Goal: Task Accomplishment & Management: Manage account settings

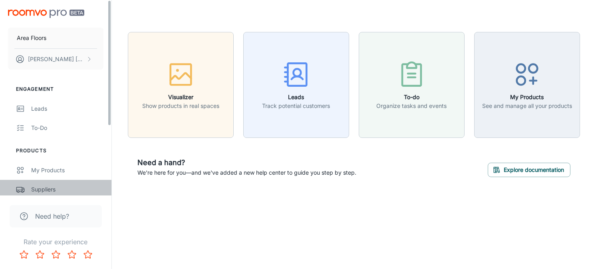
click at [44, 187] on div "Suppliers" at bounding box center [67, 189] width 72 height 9
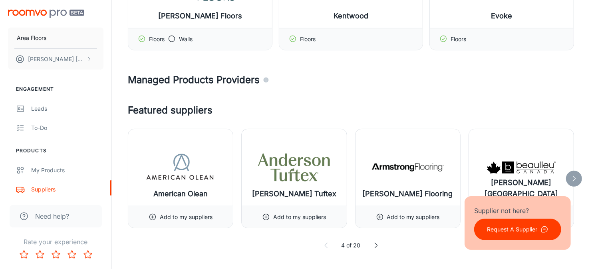
scroll to position [200, 0]
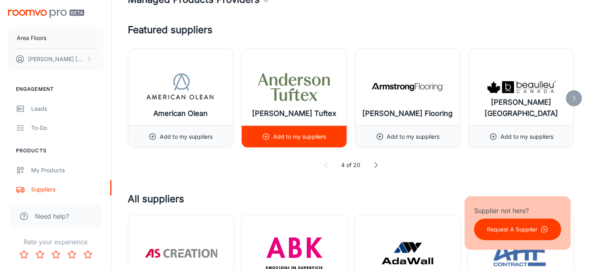
click at [272, 138] on div "Add to my suppliers" at bounding box center [294, 137] width 64 height 22
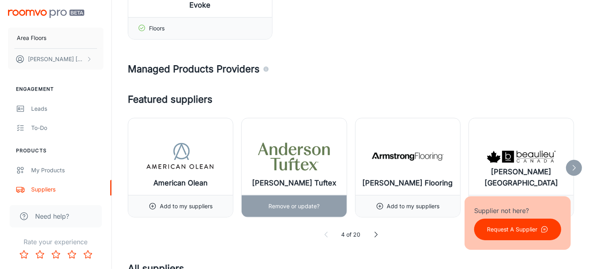
scroll to position [320, 0]
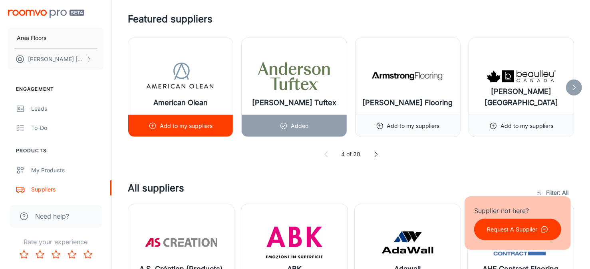
click at [201, 126] on p "Add to my suppliers" at bounding box center [186, 125] width 53 height 9
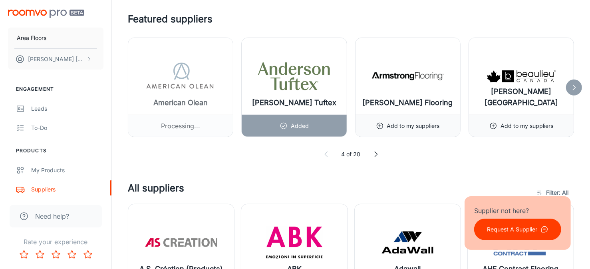
scroll to position [279, 0]
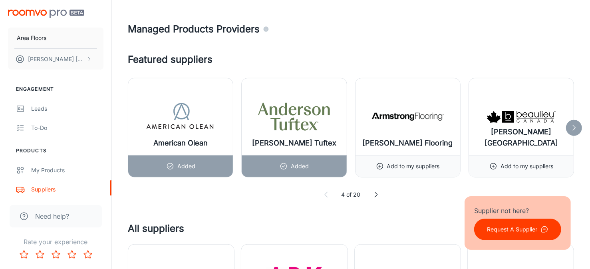
click at [573, 125] on icon at bounding box center [574, 128] width 8 height 8
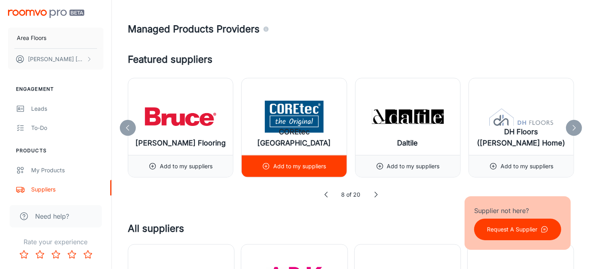
click at [288, 165] on p "Add to my suppliers" at bounding box center [299, 166] width 53 height 9
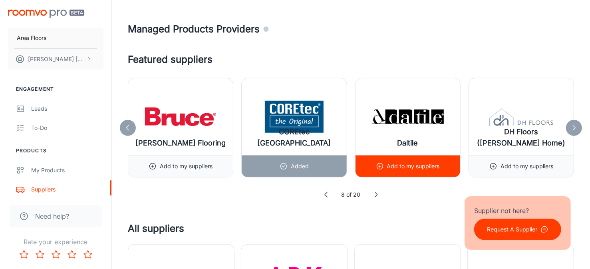
click at [404, 165] on p "Add to my suppliers" at bounding box center [413, 166] width 53 height 9
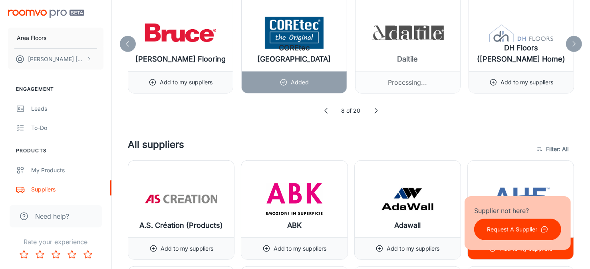
click at [512, 169] on div "AHF Contract Flooring" at bounding box center [521, 199] width 106 height 77
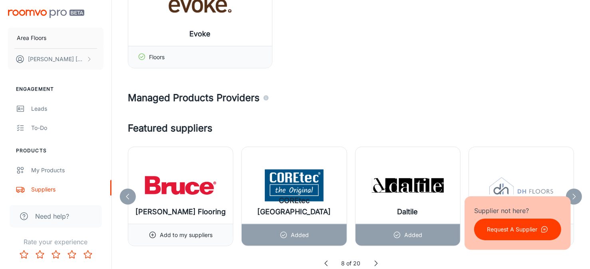
scroll to position [399, 0]
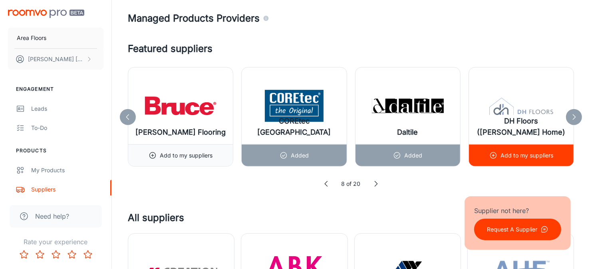
click at [546, 155] on p "Add to my suppliers" at bounding box center [526, 155] width 53 height 9
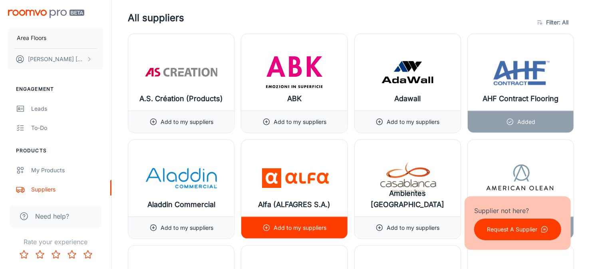
scroll to position [639, 0]
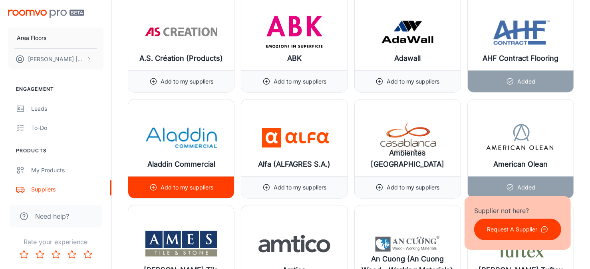
click at [167, 184] on p "Add to my suppliers" at bounding box center [187, 187] width 53 height 9
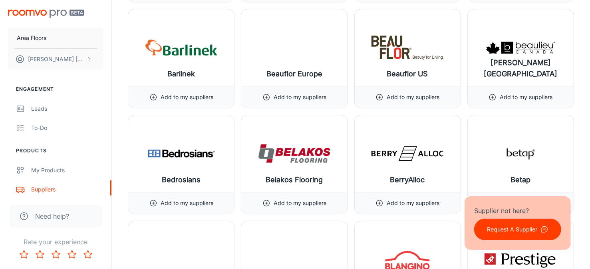
scroll to position [1677, 0]
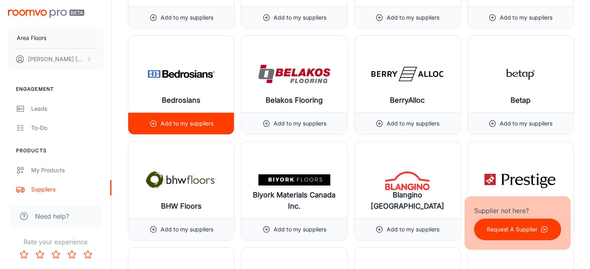
click at [162, 113] on div "Add to my suppliers" at bounding box center [181, 124] width 64 height 22
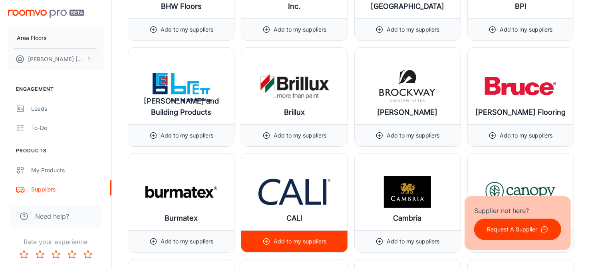
scroll to position [1917, 0]
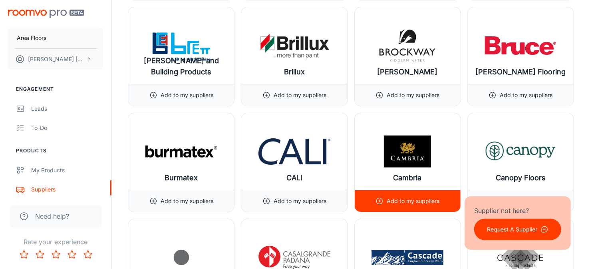
click at [414, 197] on p "Add to my suppliers" at bounding box center [413, 201] width 53 height 9
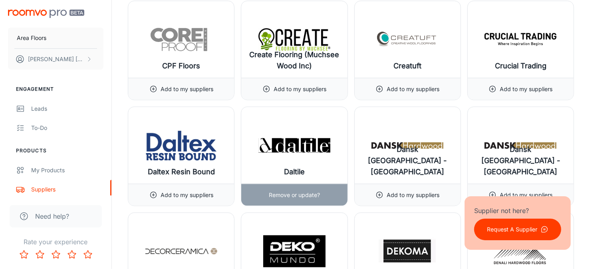
scroll to position [2916, 0]
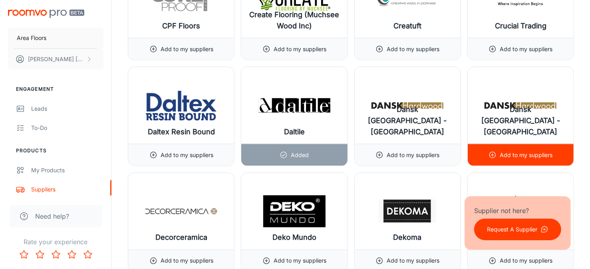
click at [526, 151] on p "Add to my suppliers" at bounding box center [526, 155] width 53 height 9
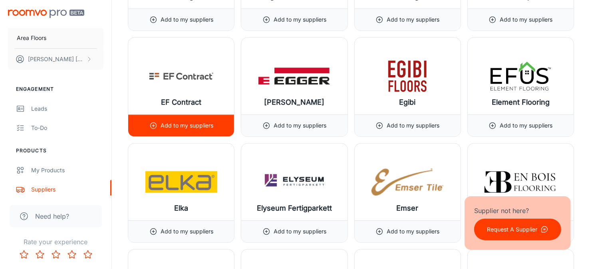
scroll to position [3515, 0]
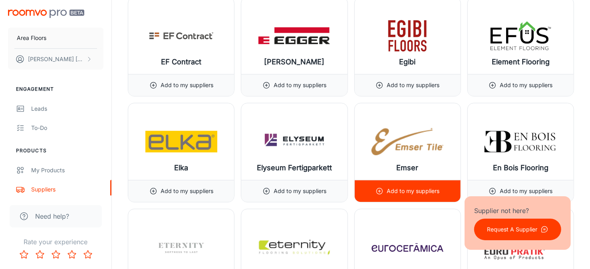
click at [420, 187] on p "Add to my suppliers" at bounding box center [413, 191] width 53 height 9
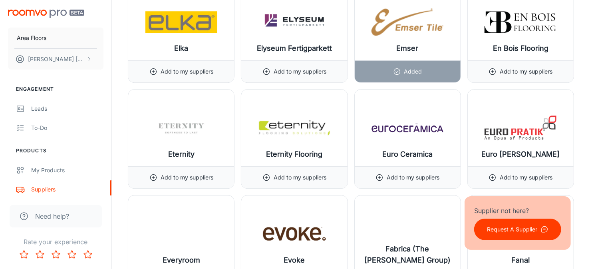
scroll to position [3715, 0]
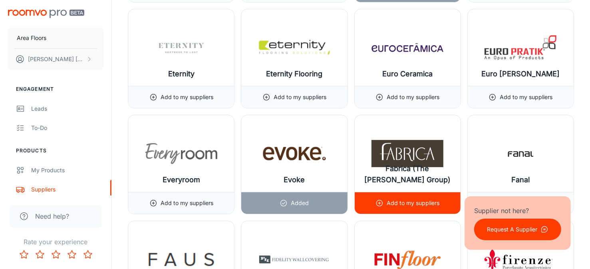
click at [390, 199] on p "Add to my suppliers" at bounding box center [413, 203] width 53 height 9
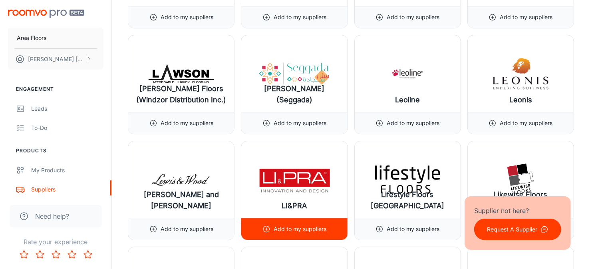
scroll to position [6031, 0]
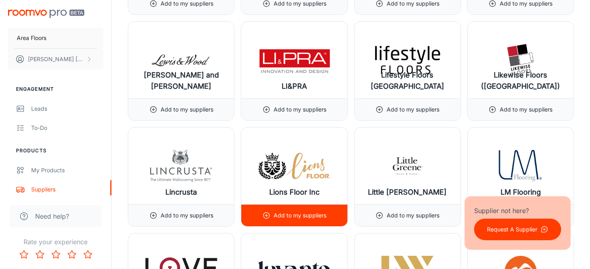
click at [276, 211] on p "Add to my suppliers" at bounding box center [300, 215] width 53 height 9
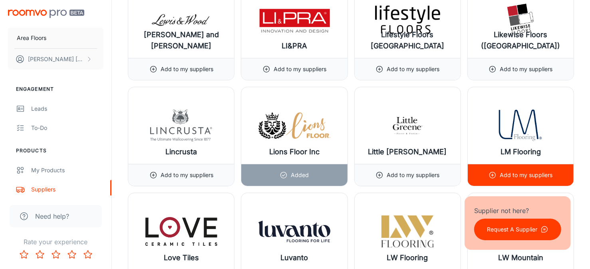
scroll to position [6191, 0]
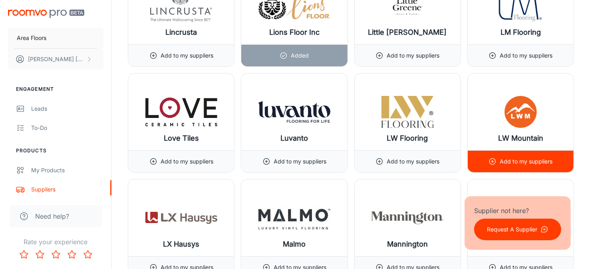
click at [516, 157] on p "Add to my suppliers" at bounding box center [526, 161] width 53 height 9
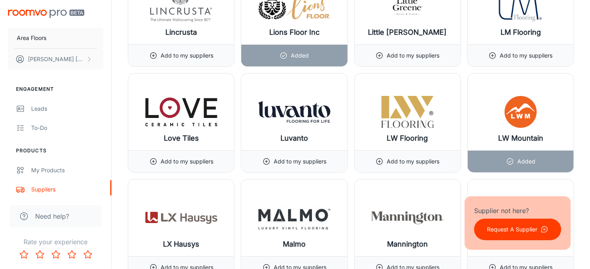
scroll to position [6231, 0]
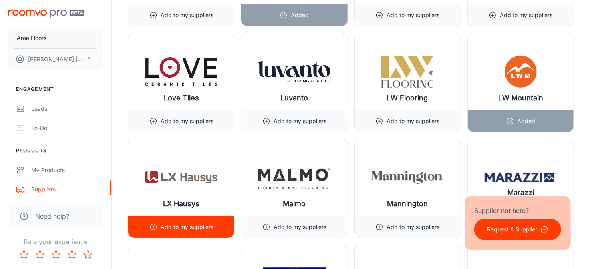
click at [167, 222] on p "Add to my suppliers" at bounding box center [187, 226] width 53 height 9
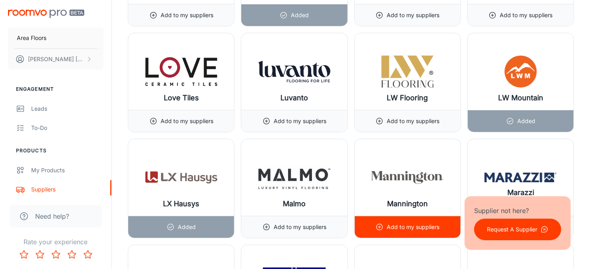
click at [385, 216] on div "Add to my suppliers" at bounding box center [407, 227] width 64 height 22
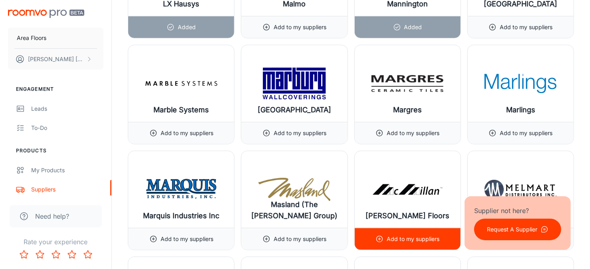
scroll to position [6470, 0]
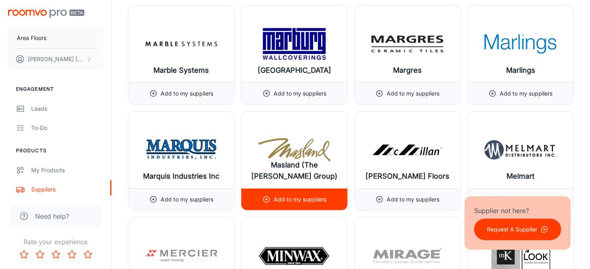
click at [260, 188] on div "Add to my suppliers" at bounding box center [294, 199] width 106 height 22
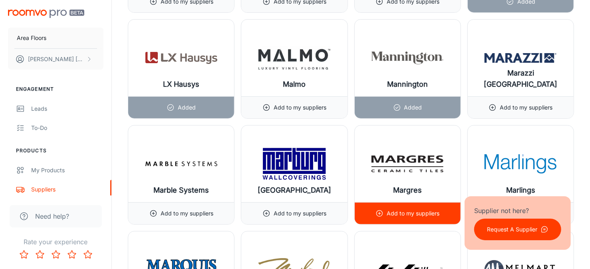
scroll to position [6310, 0]
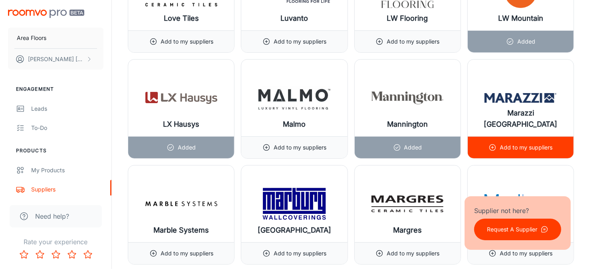
click at [489, 143] on icon at bounding box center [492, 147] width 8 height 8
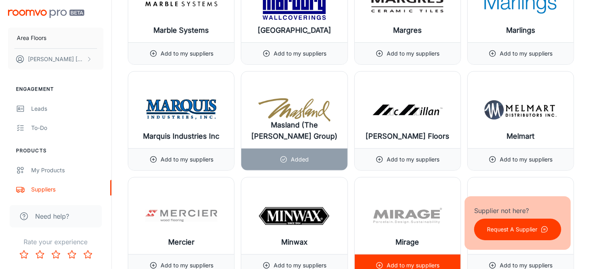
scroll to position [6590, 0]
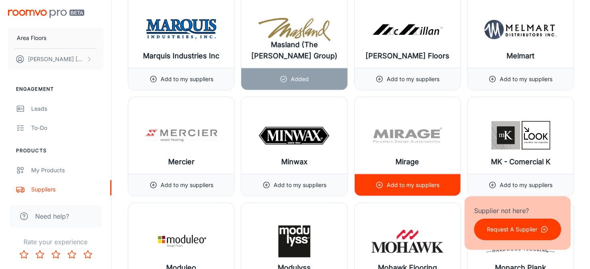
click at [402, 181] on p "Add to my suppliers" at bounding box center [413, 185] width 53 height 9
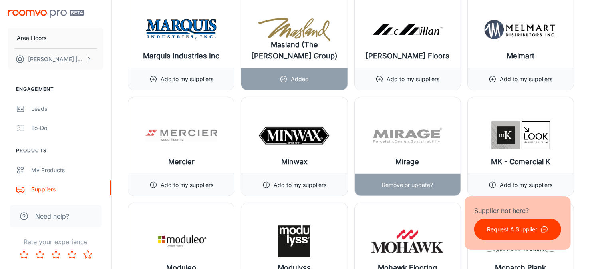
scroll to position [6670, 0]
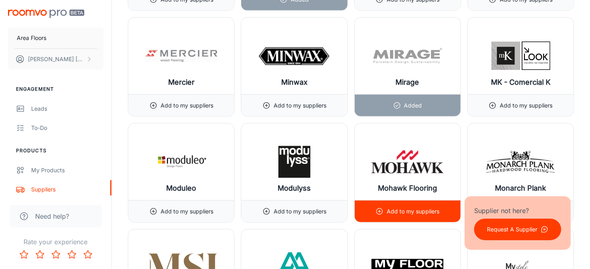
click at [398, 207] on p "Add to my suppliers" at bounding box center [413, 211] width 53 height 9
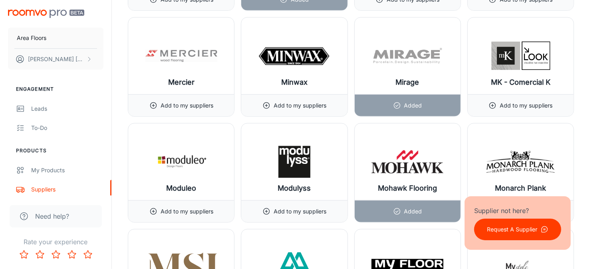
scroll to position [6790, 0]
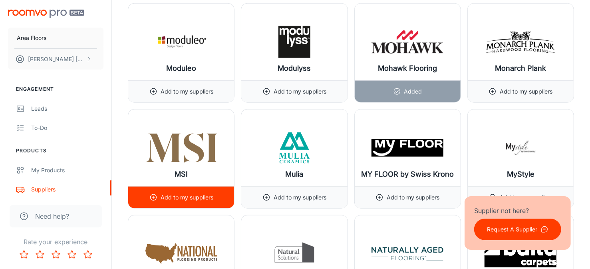
click at [200, 193] on p "Add to my suppliers" at bounding box center [187, 197] width 53 height 9
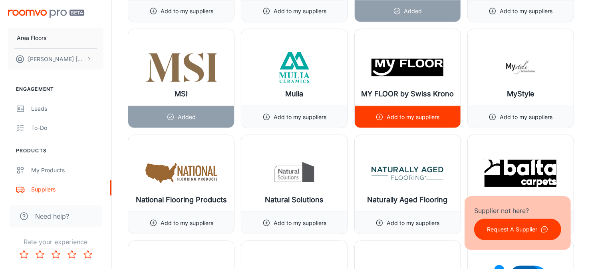
scroll to position [6910, 0]
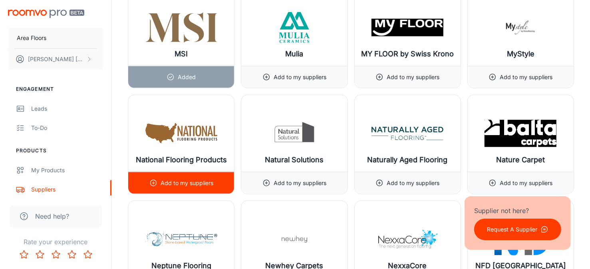
click at [191, 179] on p "Add to my suppliers" at bounding box center [187, 183] width 53 height 9
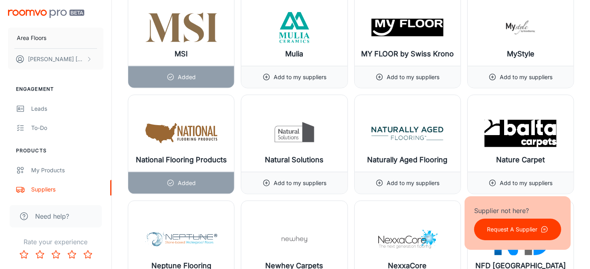
scroll to position [6989, 0]
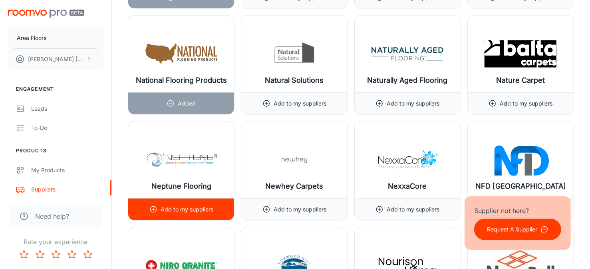
click at [173, 205] on p "Add to my suppliers" at bounding box center [187, 209] width 53 height 9
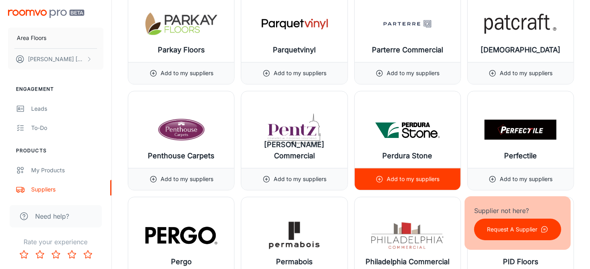
scroll to position [7628, 0]
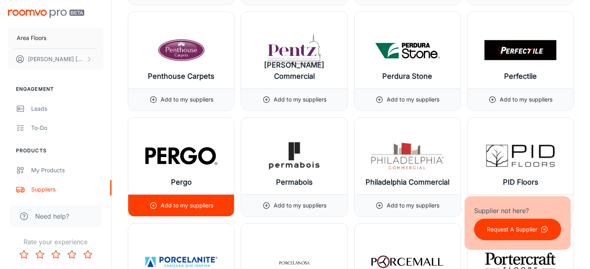
click at [190, 201] on p "Add to my suppliers" at bounding box center [187, 205] width 53 height 9
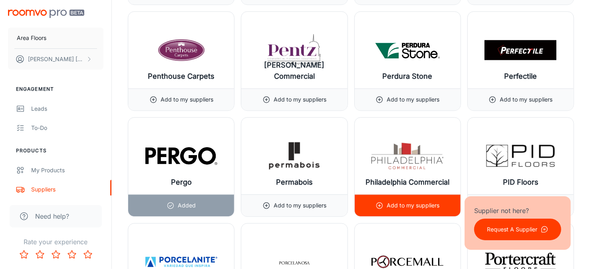
click at [405, 195] on div "Add to my suppliers" at bounding box center [407, 206] width 64 height 22
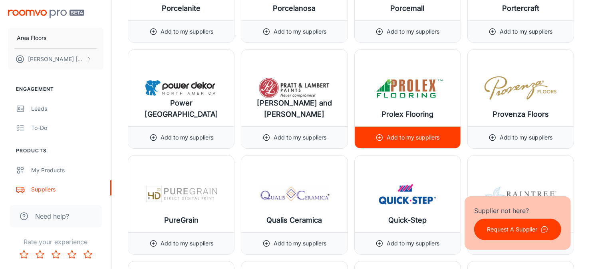
scroll to position [7948, 0]
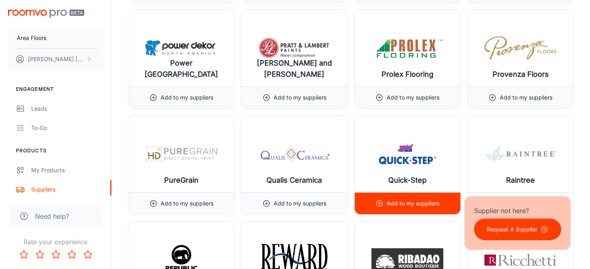
click at [410, 199] on p "Add to my suppliers" at bounding box center [413, 203] width 53 height 9
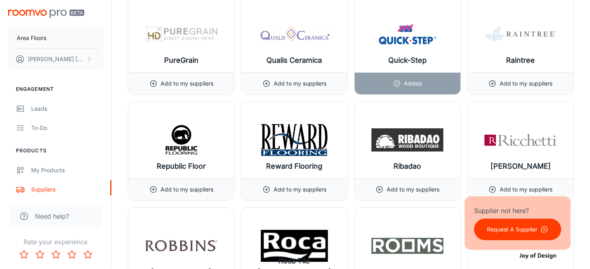
scroll to position [7908, 0]
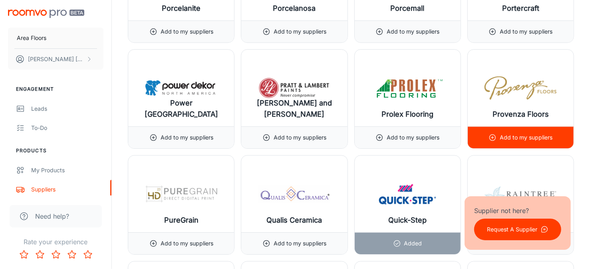
click at [510, 133] on p "Add to my suppliers" at bounding box center [526, 137] width 53 height 9
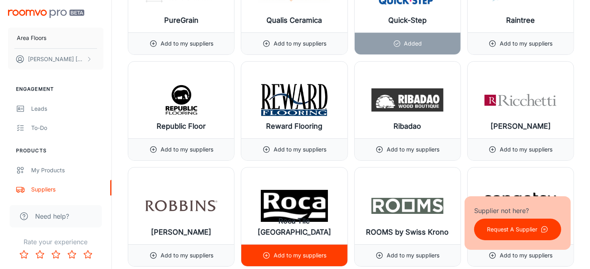
scroll to position [8148, 0]
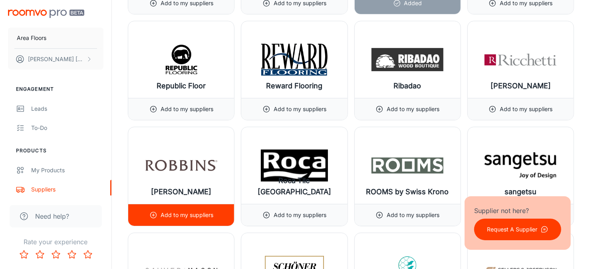
click at [192, 210] on p "Add to my suppliers" at bounding box center [187, 214] width 53 height 9
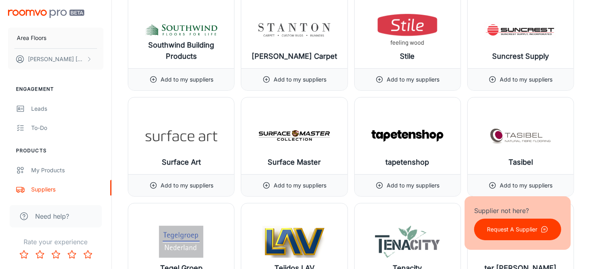
scroll to position [8747, 0]
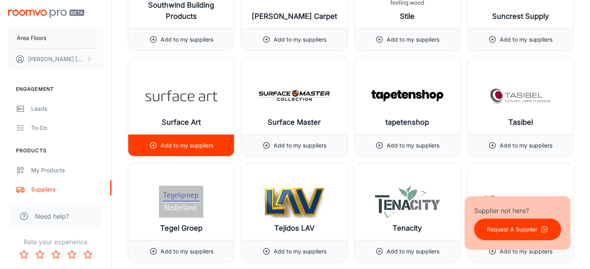
click at [161, 135] on div "Add to my suppliers" at bounding box center [181, 146] width 64 height 22
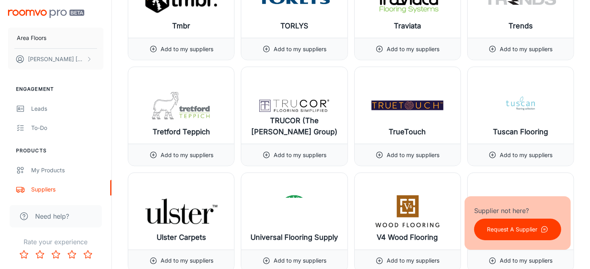
scroll to position [9346, 0]
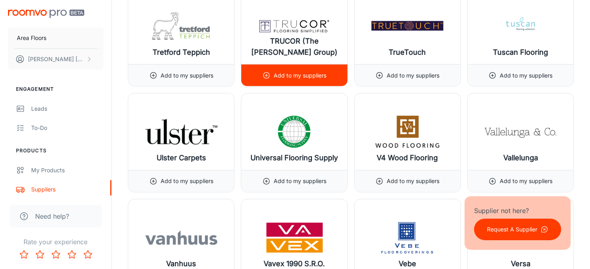
click at [284, 71] on p "Add to my suppliers" at bounding box center [300, 75] width 53 height 9
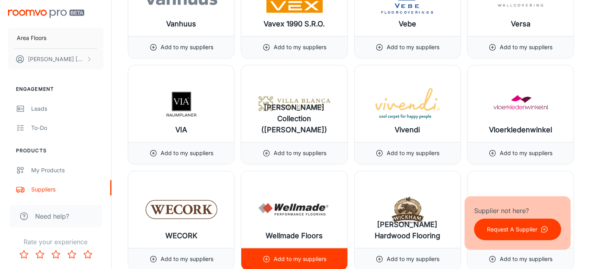
scroll to position [9626, 0]
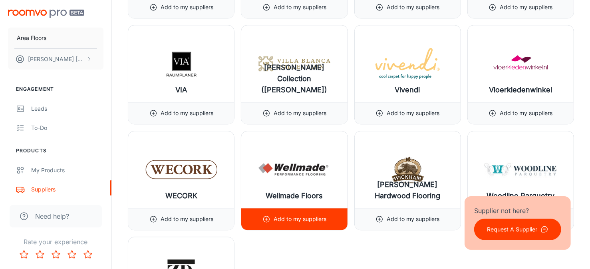
click at [298, 214] on p "Add to my suppliers" at bounding box center [300, 218] width 53 height 9
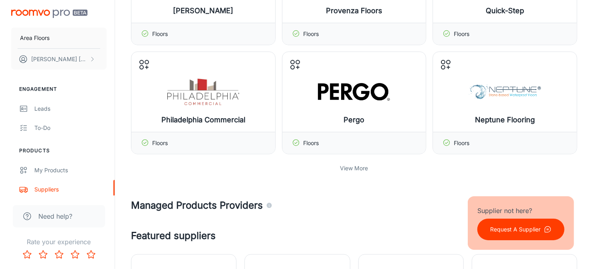
scroll to position [0, 0]
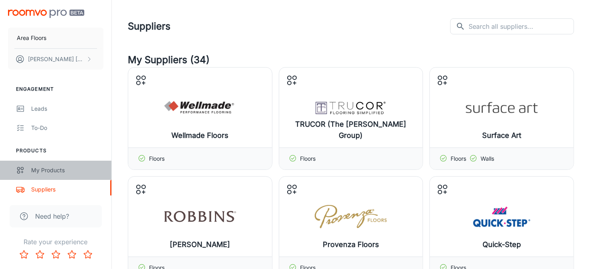
click at [50, 171] on div "My Products" at bounding box center [67, 170] width 72 height 9
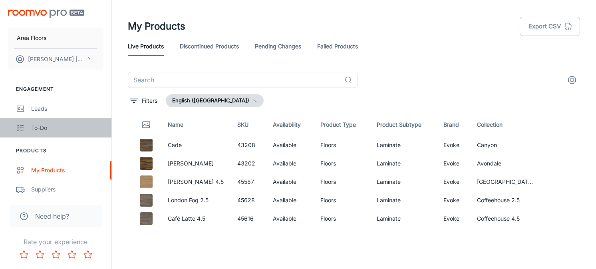
click at [36, 122] on link "To-do" at bounding box center [55, 127] width 111 height 19
